Goal: Transaction & Acquisition: Purchase product/service

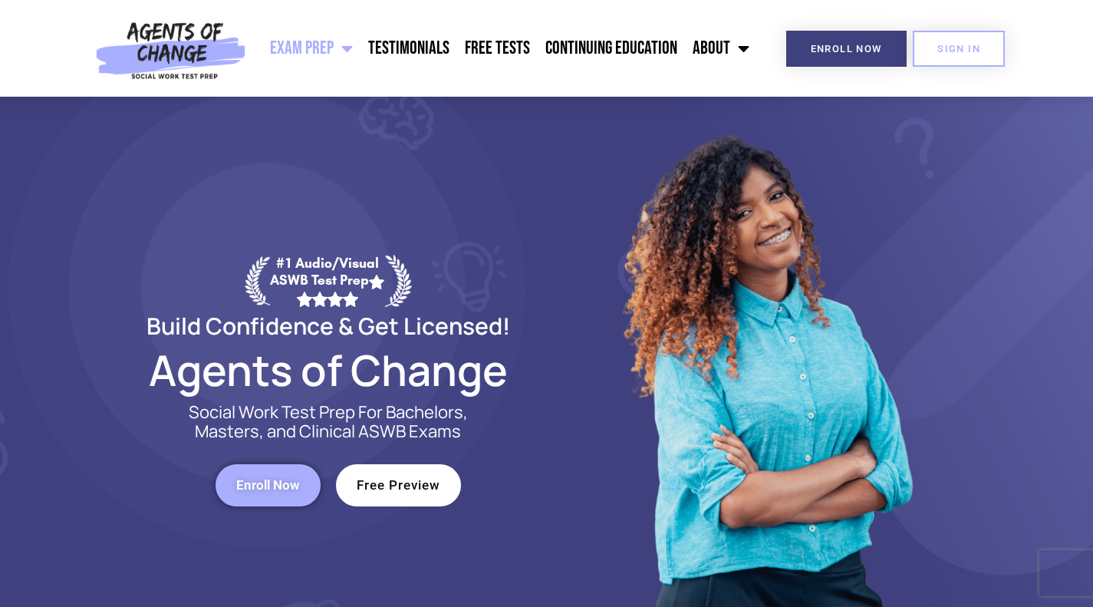
click at [277, 483] on span "Enroll Now" at bounding box center [268, 485] width 64 height 13
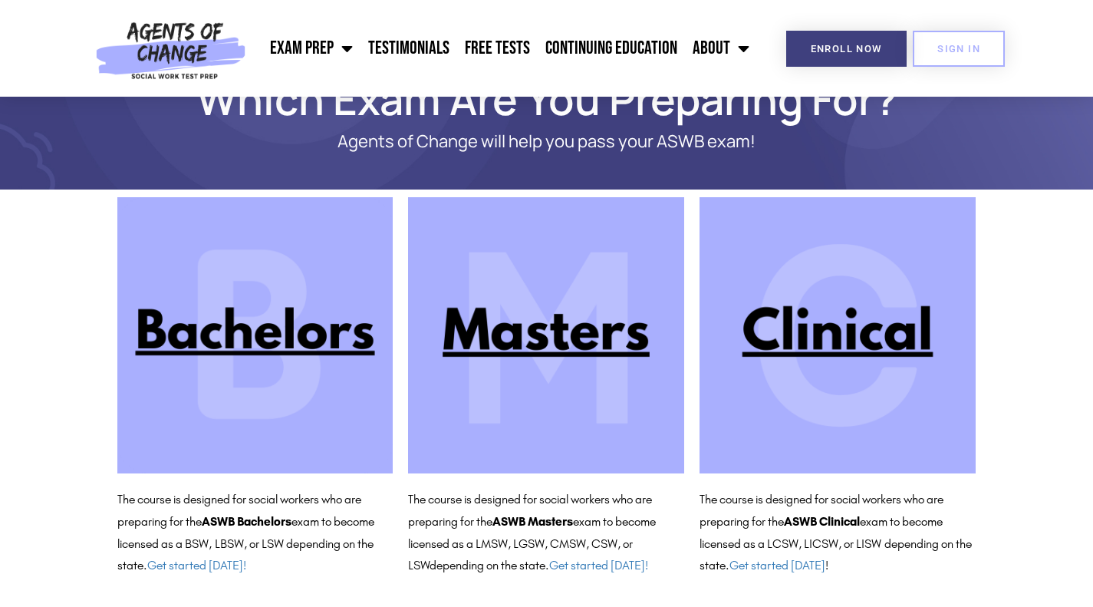
scroll to position [58, 0]
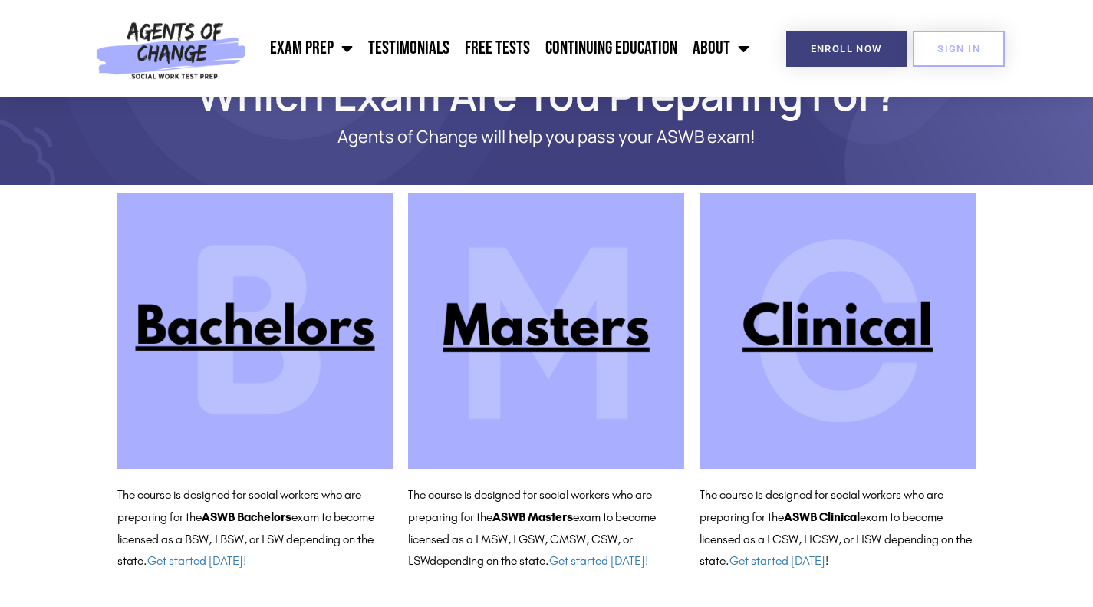
click at [529, 357] on img at bounding box center [546, 331] width 276 height 276
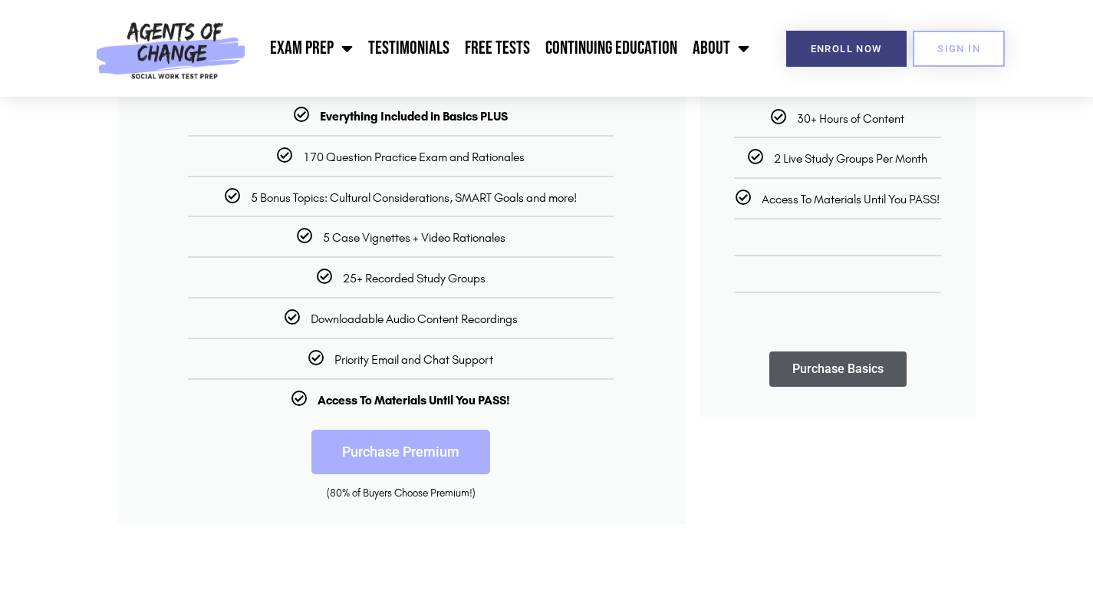
scroll to position [371, 0]
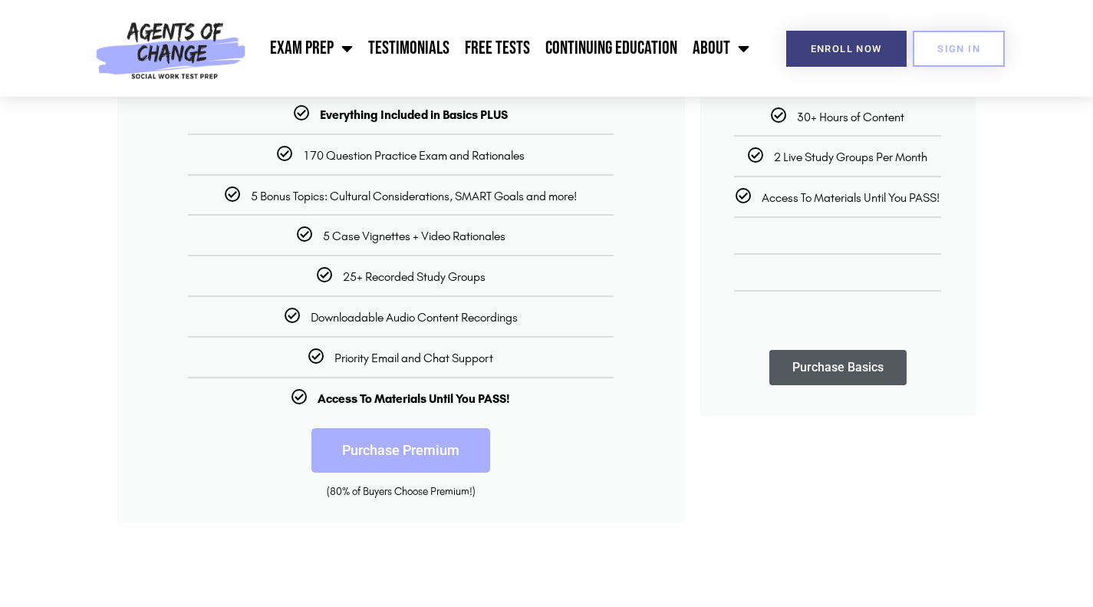
click at [406, 449] on link "Purchase Premium" at bounding box center [400, 450] width 179 height 44
